Goal: Navigation & Orientation: Find specific page/section

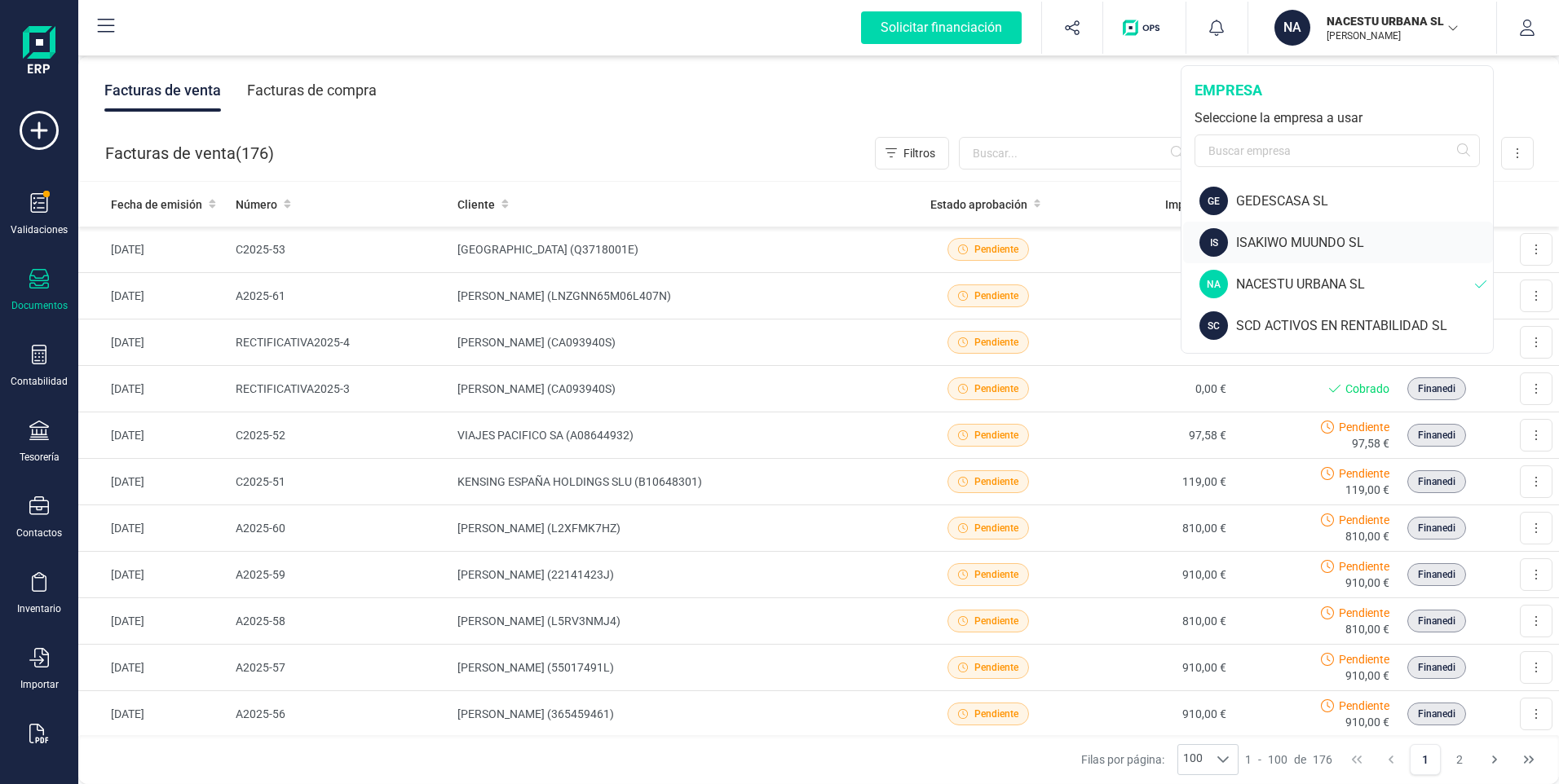
click at [1271, 240] on div "ISAKIWO MUUNDO SL" at bounding box center [1364, 243] width 256 height 20
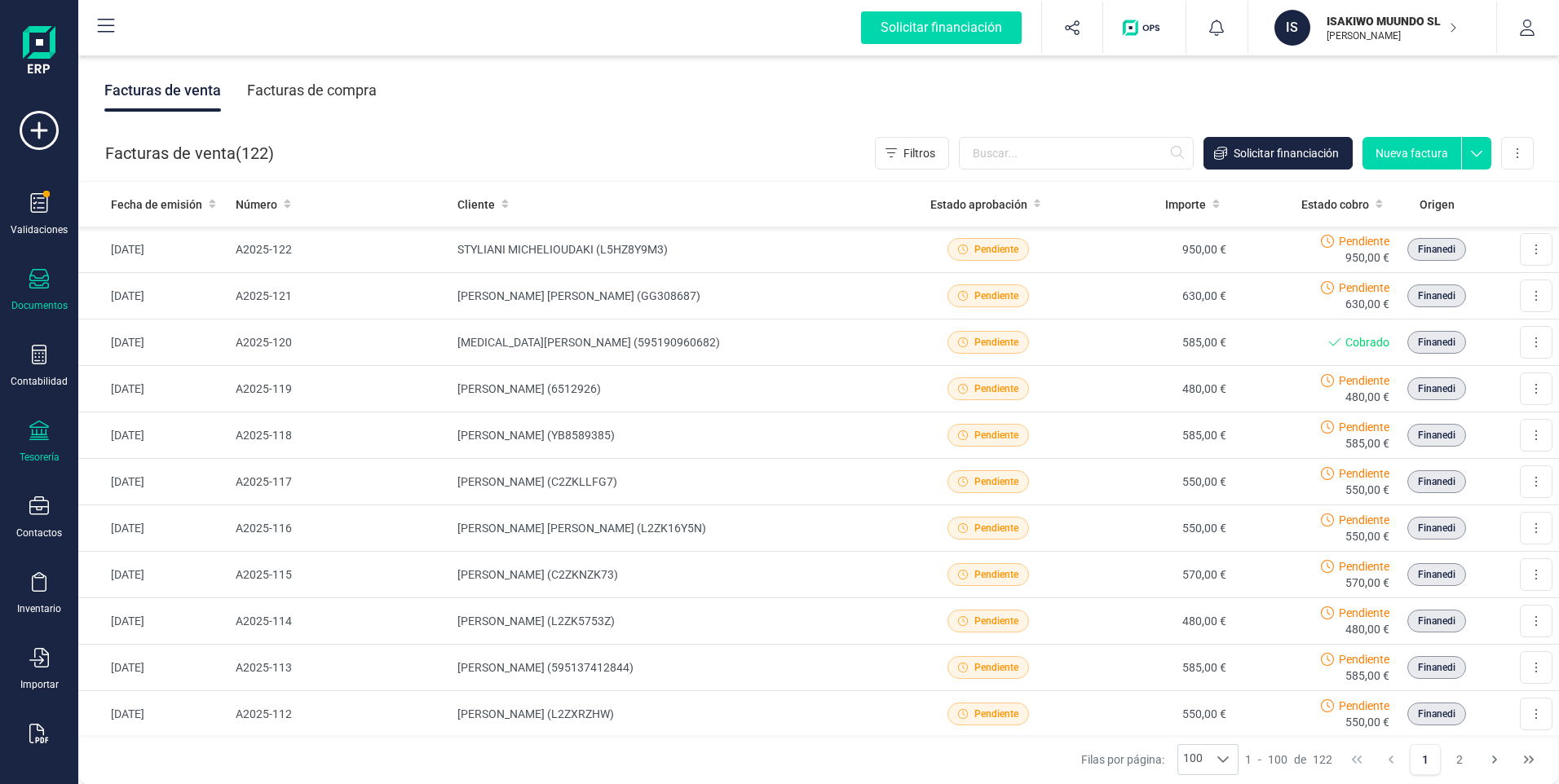
click at [32, 449] on div "Tesorería" at bounding box center [39, 442] width 65 height 43
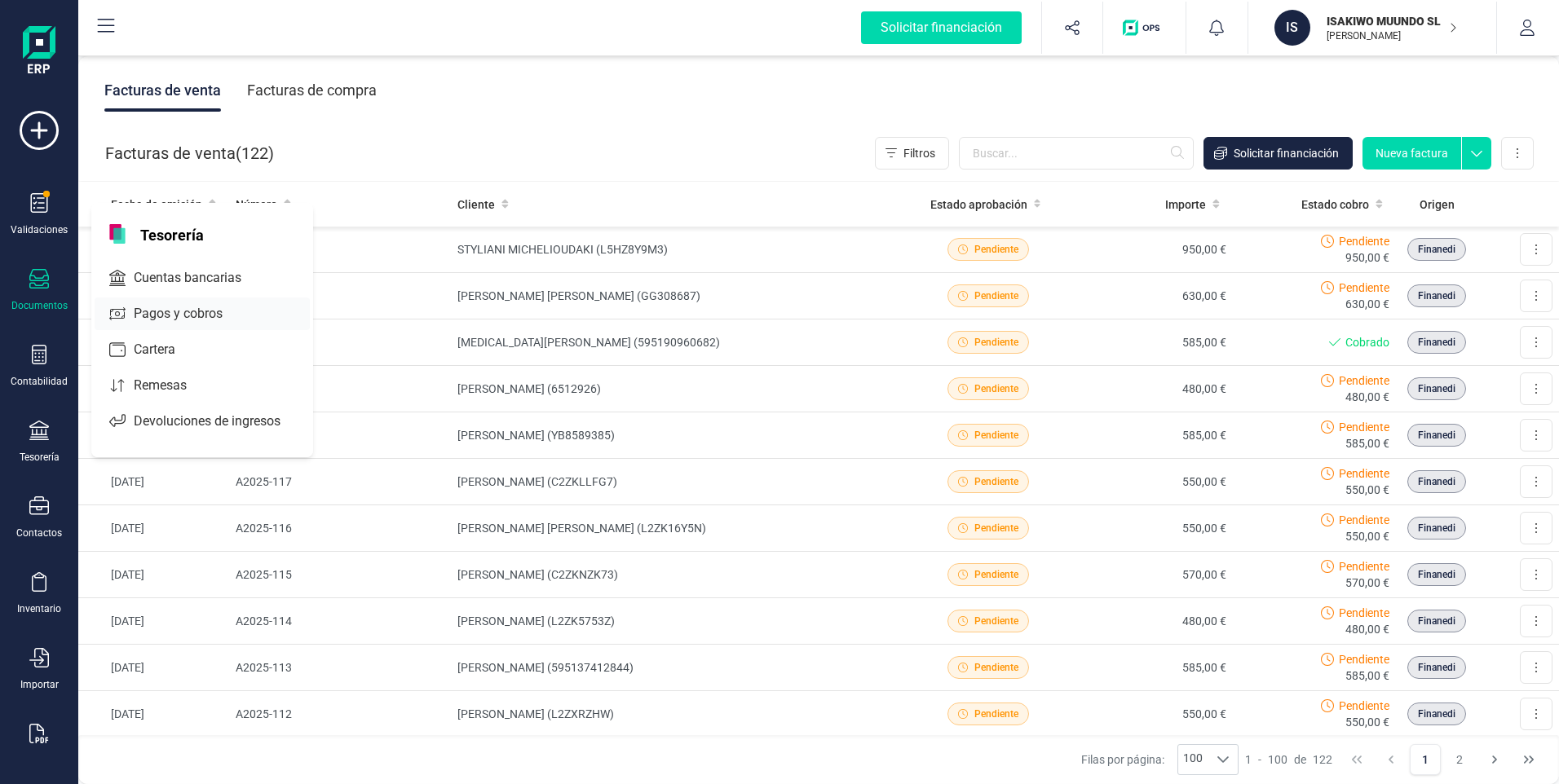
click at [179, 274] on span "Cuentas bancarias" at bounding box center [199, 278] width 143 height 20
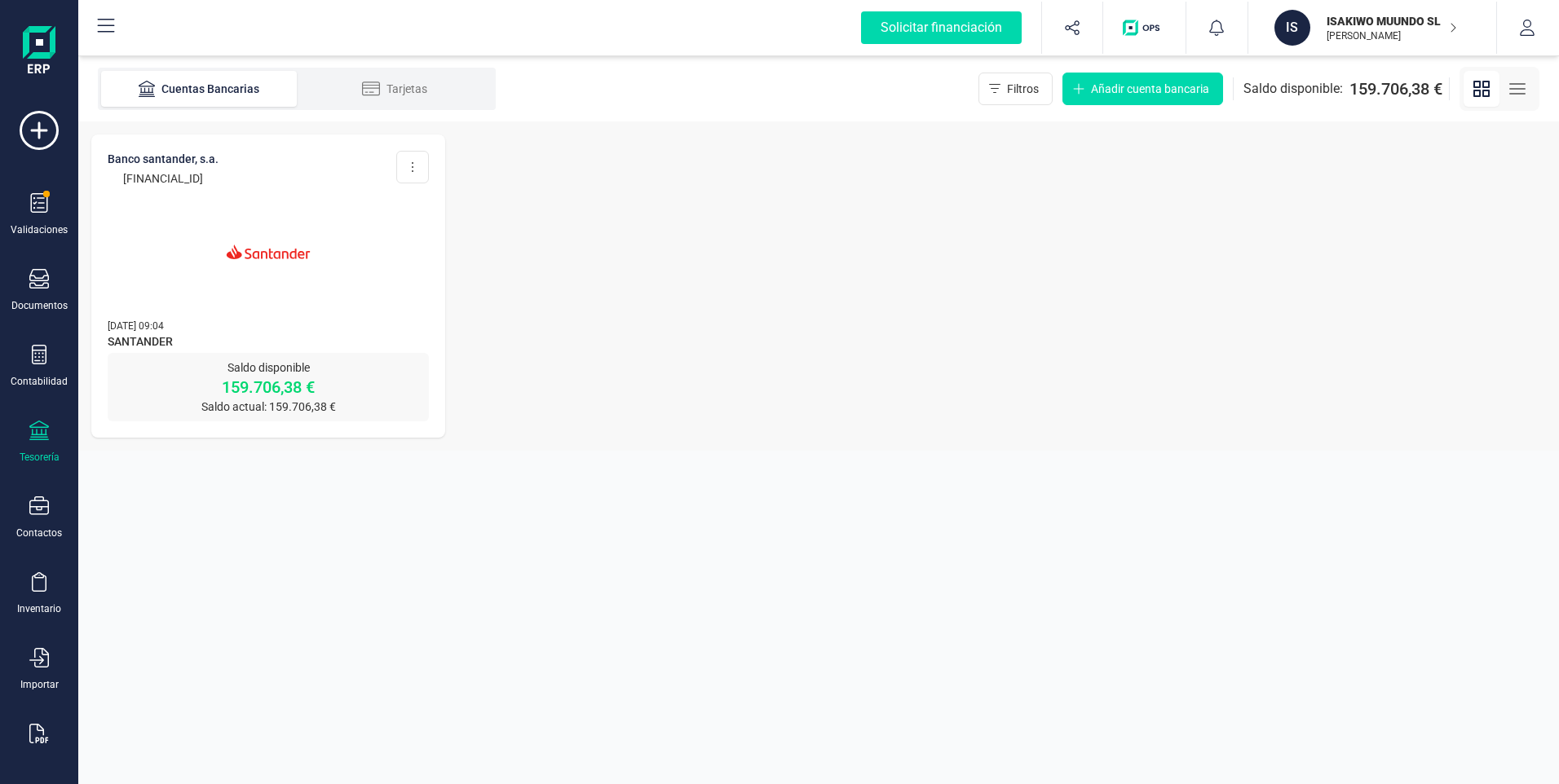
click at [264, 254] on img at bounding box center [268, 252] width 137 height 137
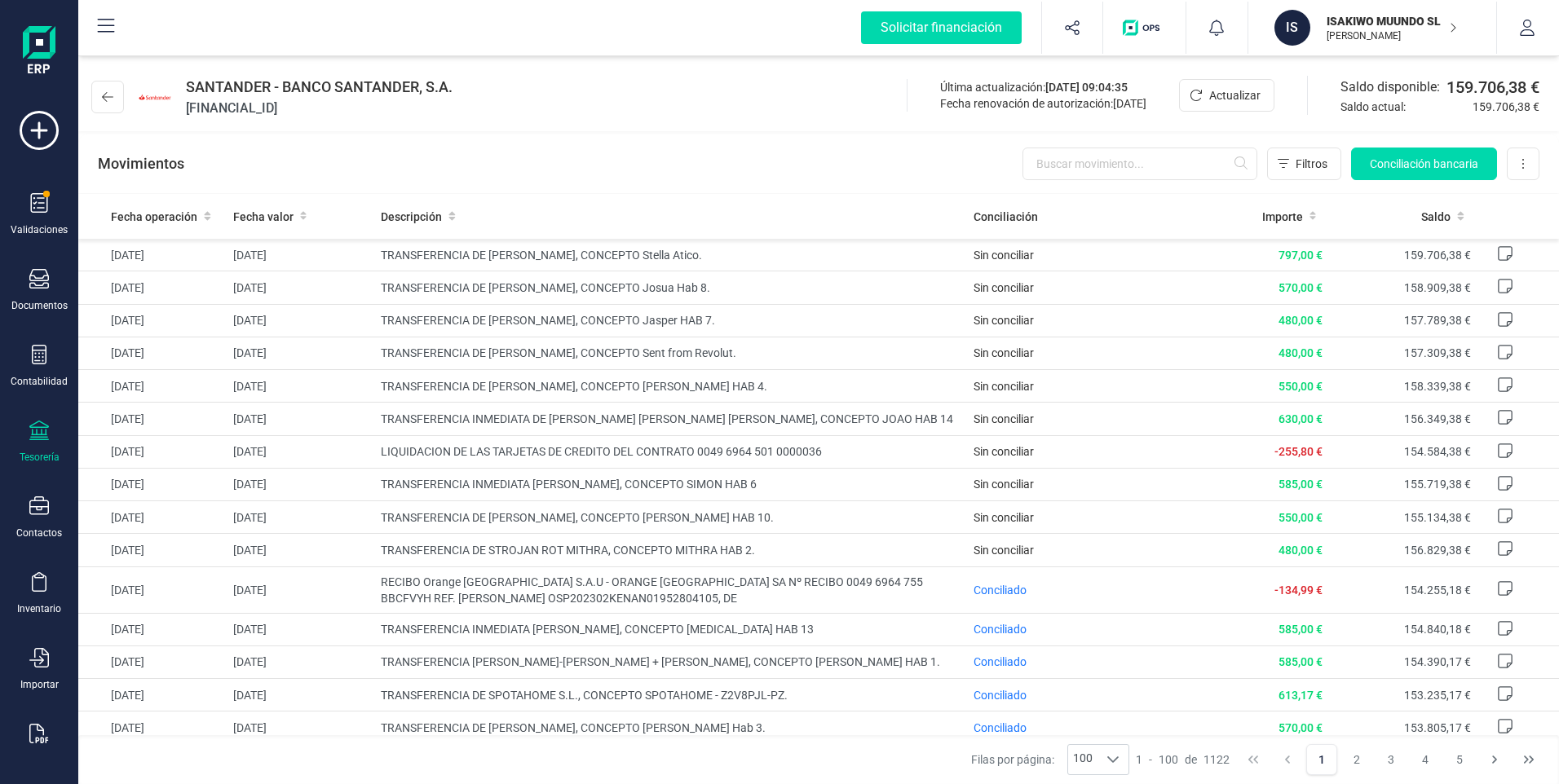
click at [1336, 24] on p "ISAKIWO MUUNDO SL" at bounding box center [1392, 22] width 131 height 16
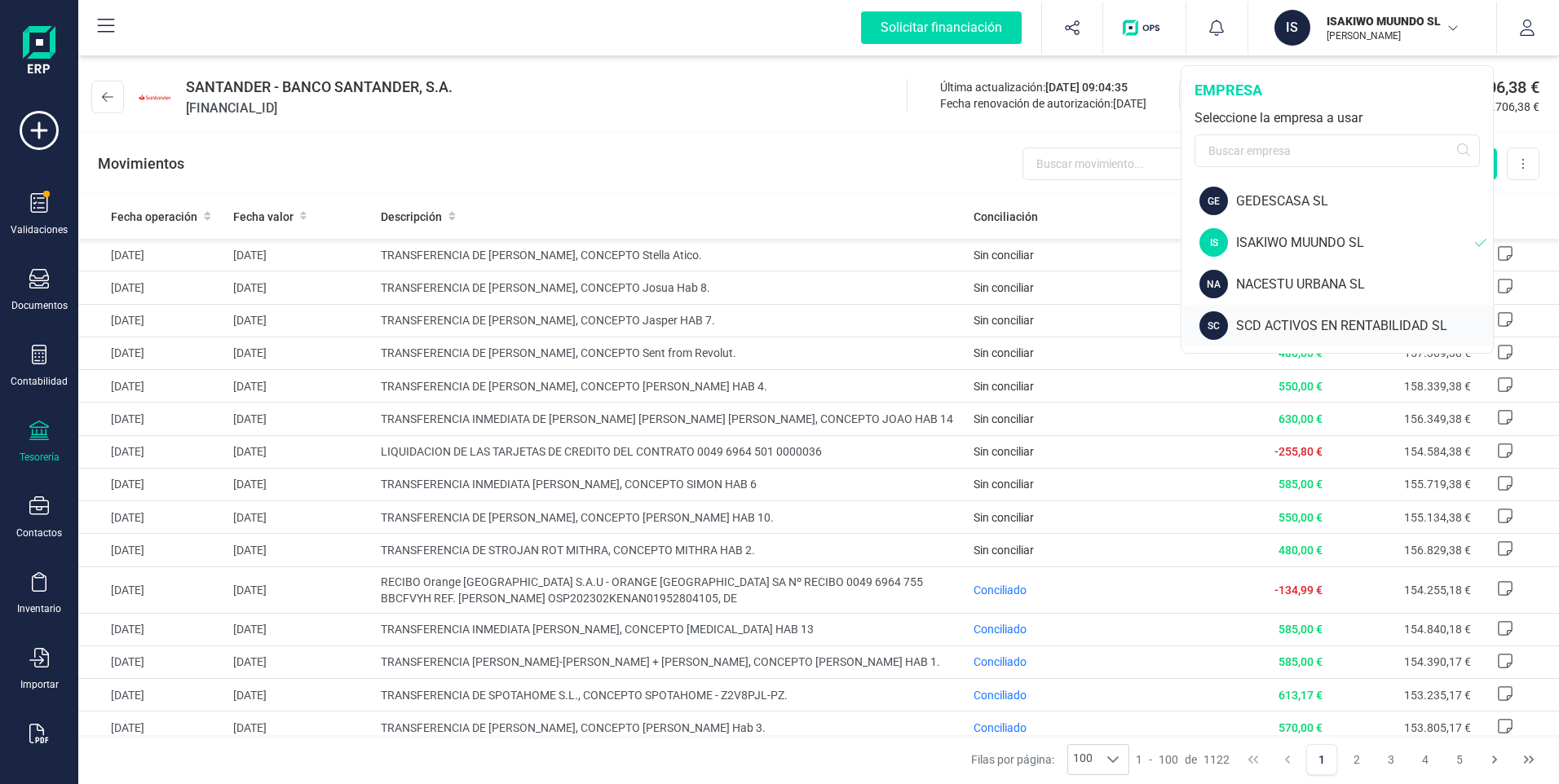
click at [1283, 327] on div "SCD ACTIVOS EN RENTABILIDAD SL" at bounding box center [1364, 326] width 256 height 20
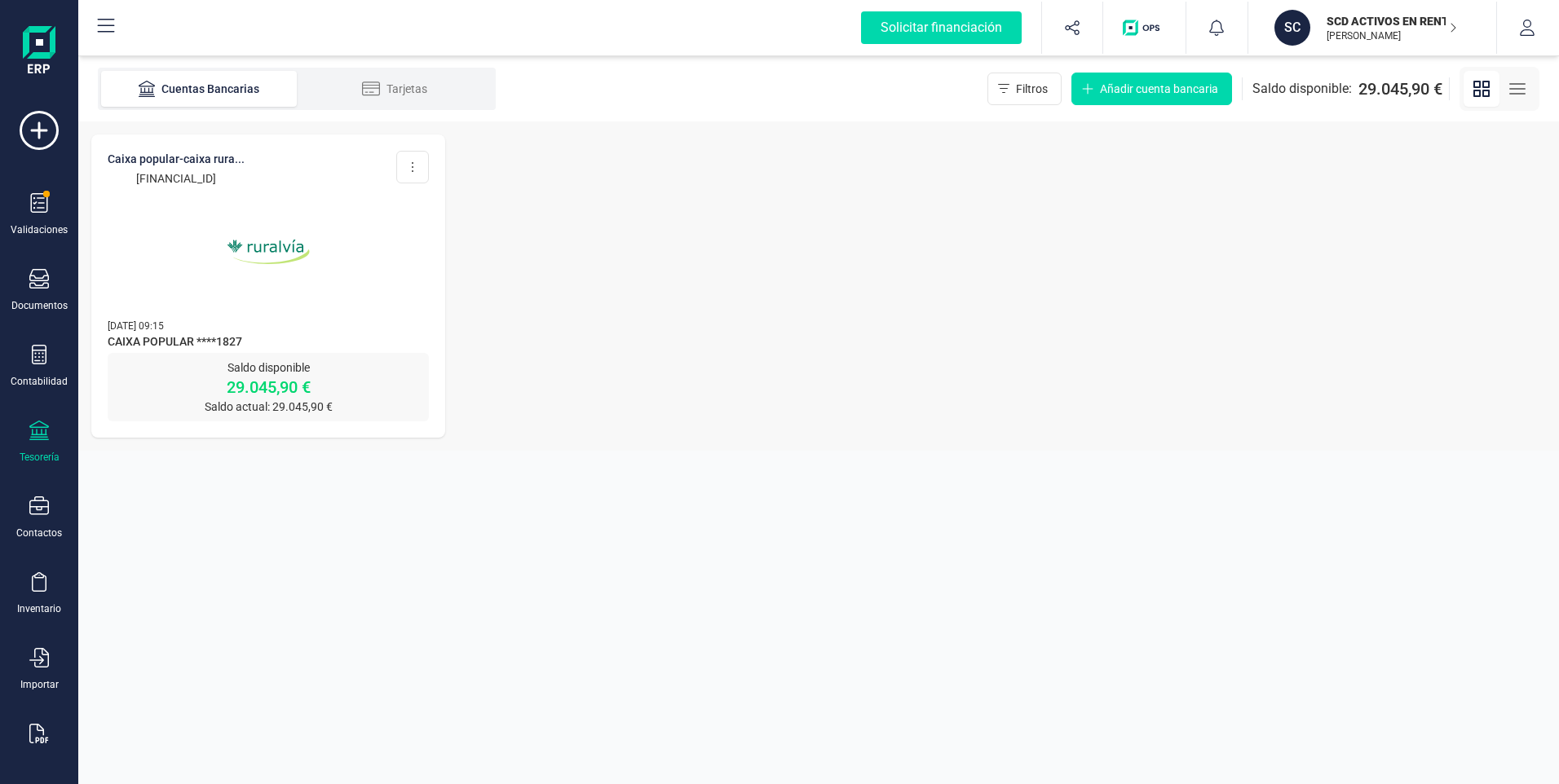
click at [281, 247] on img at bounding box center [268, 252] width 137 height 137
